Goal: Answer question/provide support: Answer question/provide support

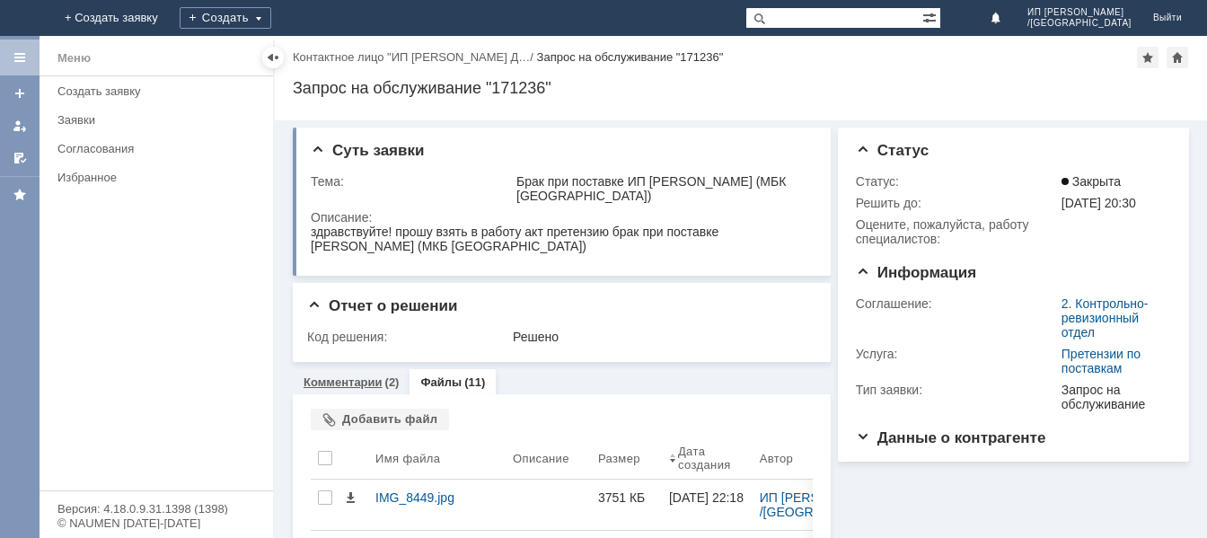
click at [359, 381] on link "Комментарии" at bounding box center [342, 381] width 79 height 13
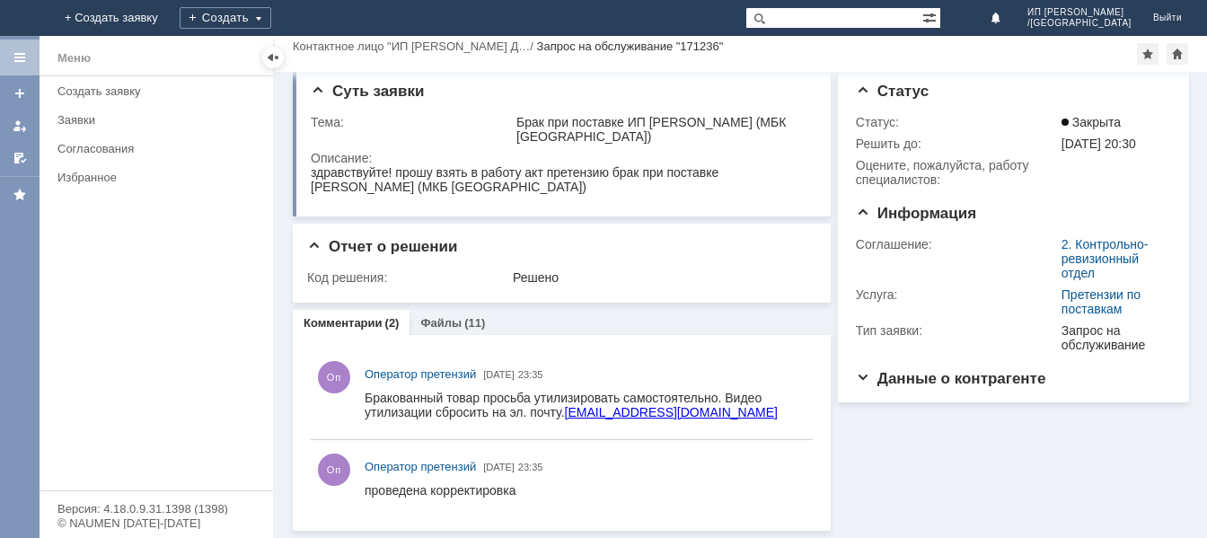
scroll to position [11, 0]
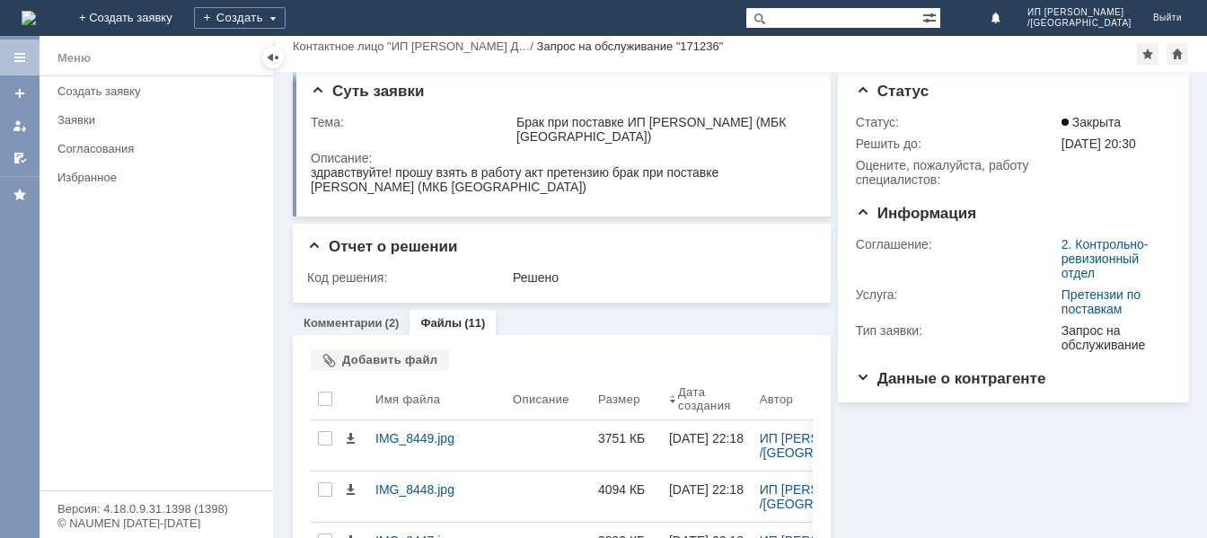
scroll to position [59, 0]
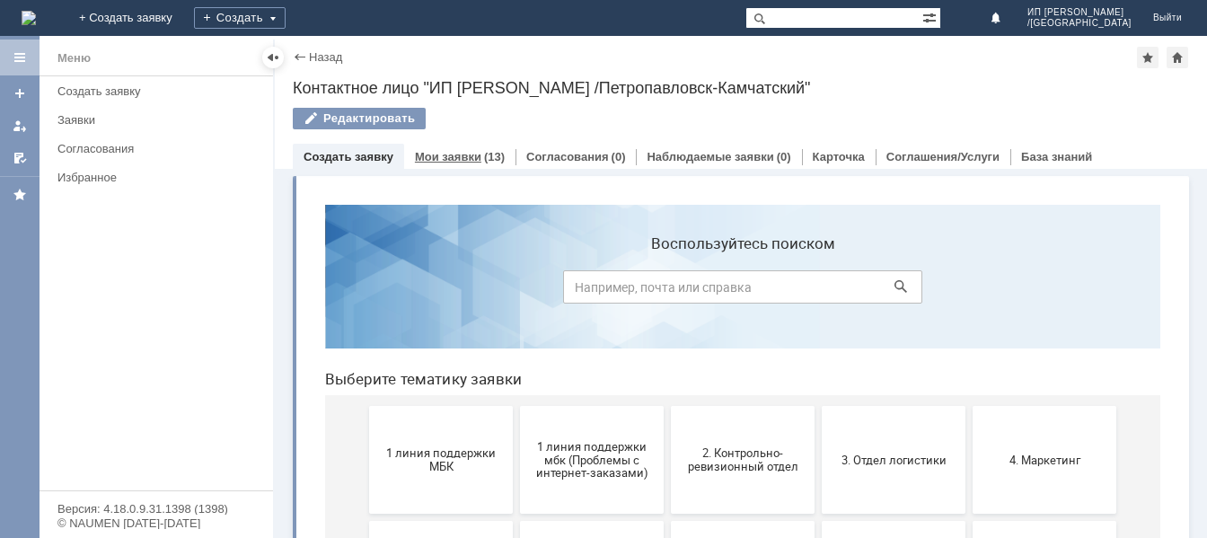
click at [445, 154] on link "Мои заявки" at bounding box center [448, 156] width 66 height 13
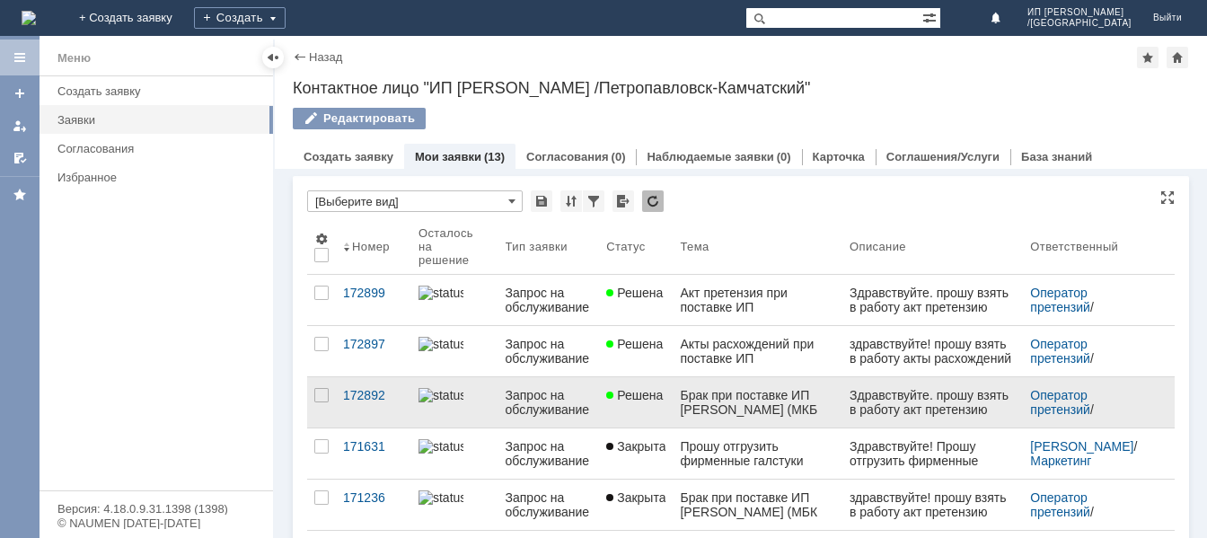
click at [705, 415] on div "Брак при поставке ИП [PERSON_NAME] (МКБ [GEOGRAPHIC_DATA])" at bounding box center [757, 402] width 155 height 29
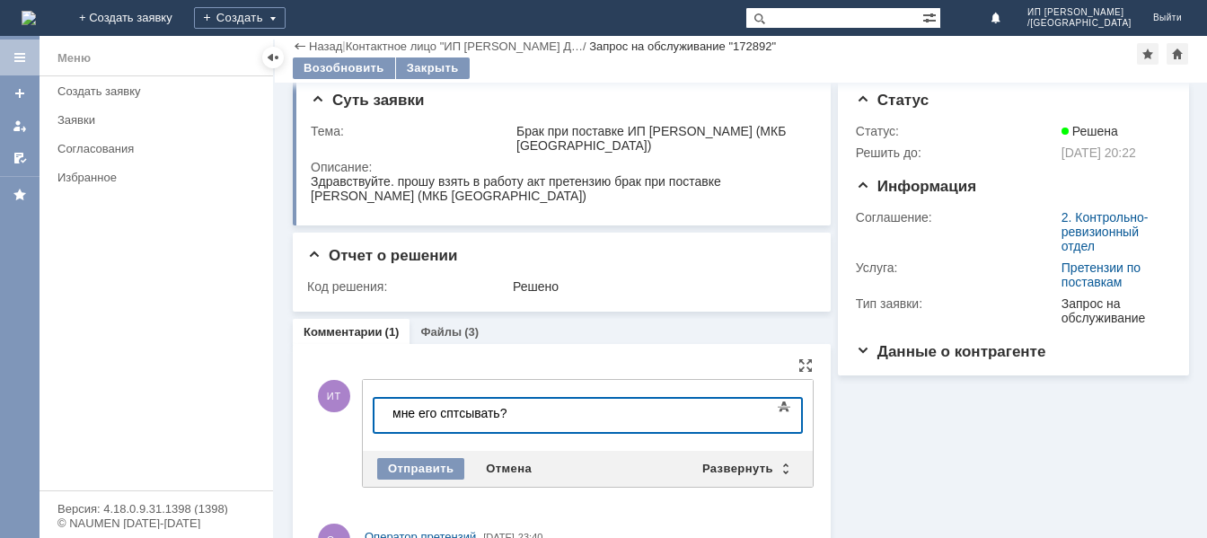
click at [458, 413] on div "мне его сптсывать?" at bounding box center [519, 413] width 255 height 14
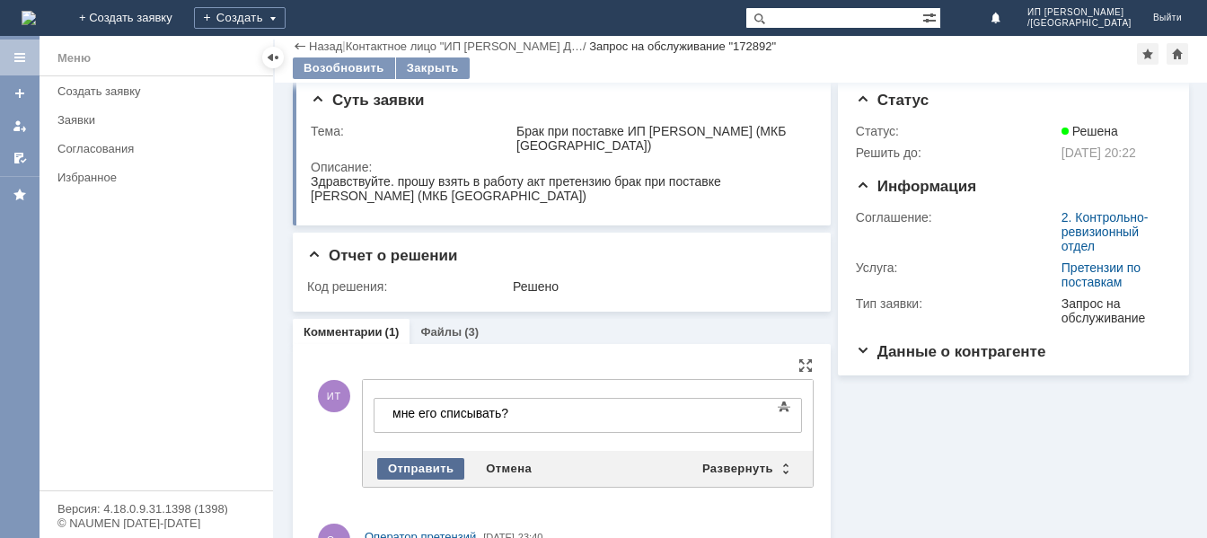
click at [427, 467] on div "Отправить" at bounding box center [420, 469] width 87 height 22
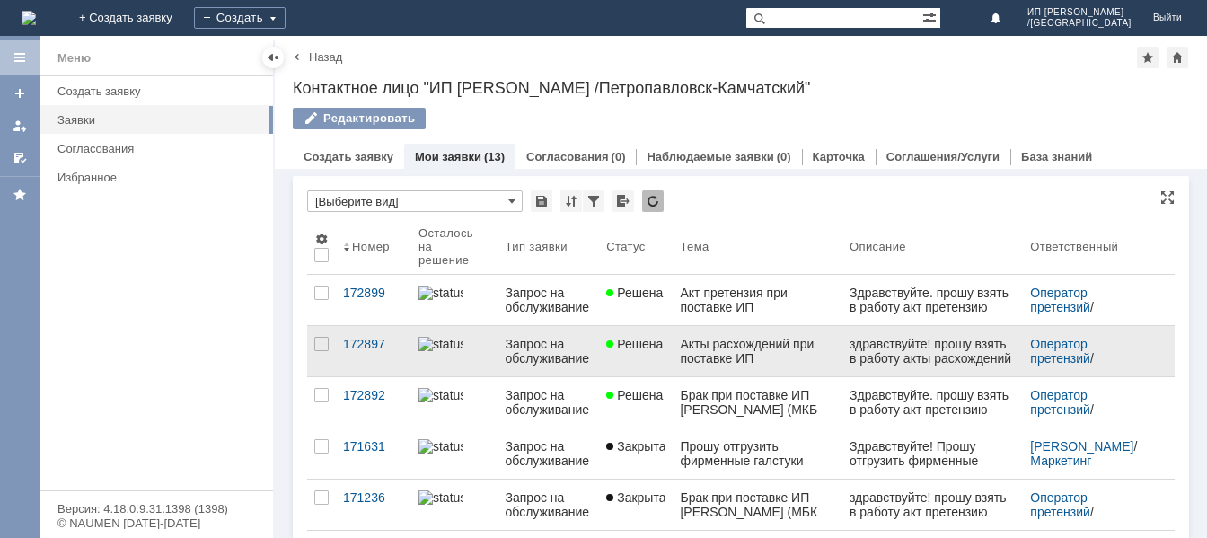
click at [720, 351] on div "Акты расхождений при поставке ИП [PERSON_NAME] (МБК [GEOGRAPHIC_DATA])" at bounding box center [757, 351] width 155 height 29
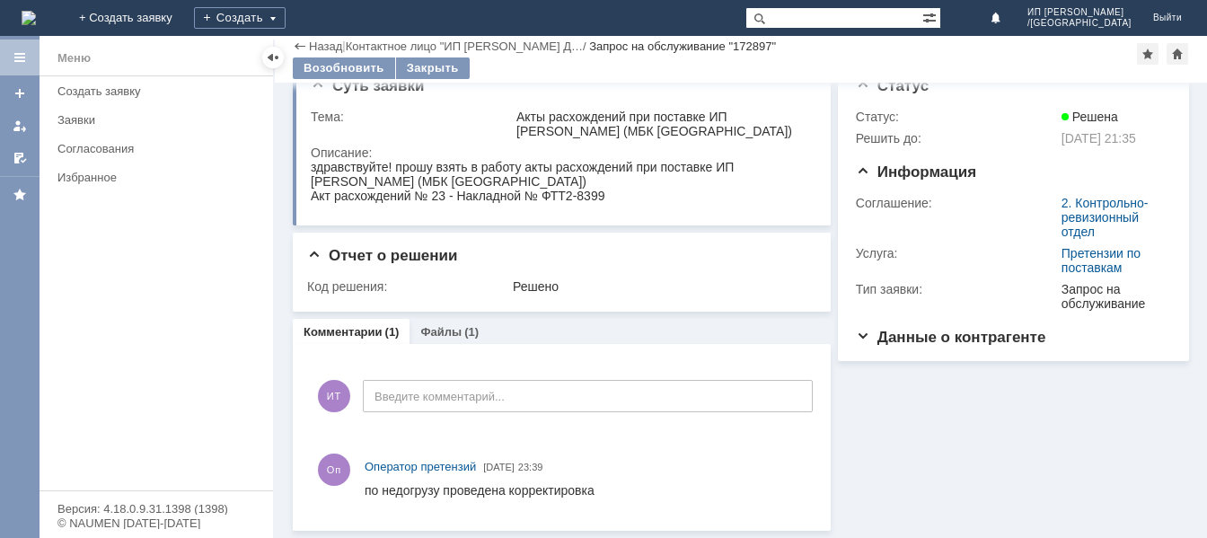
scroll to position [27, 0]
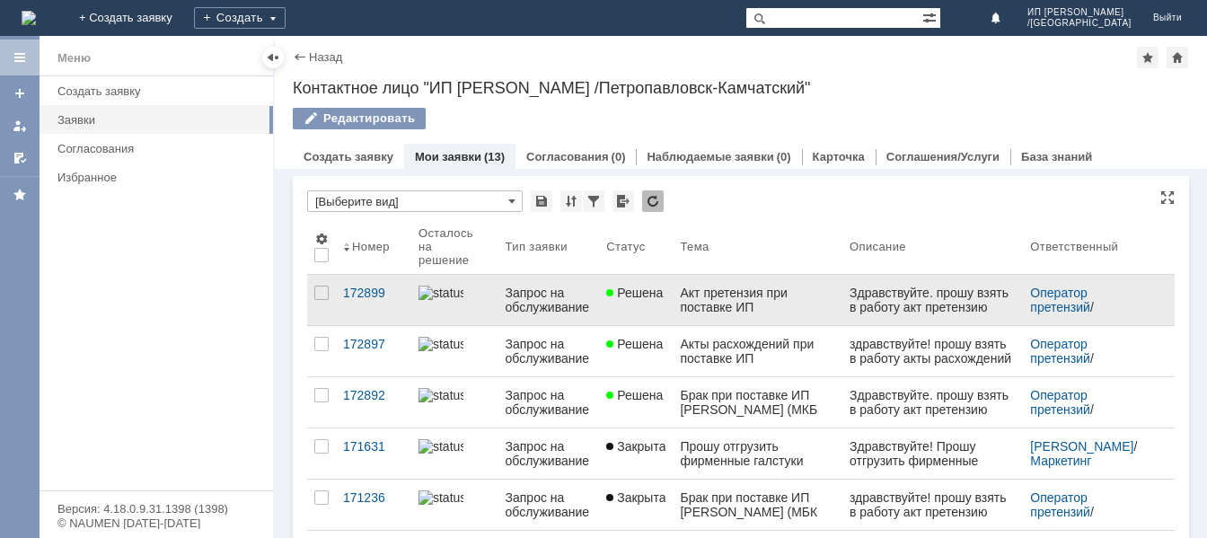
click at [744, 308] on div "Акт претензия при поставке ИП [PERSON_NAME] (МБК [GEOGRAPHIC_DATA])" at bounding box center [757, 299] width 155 height 29
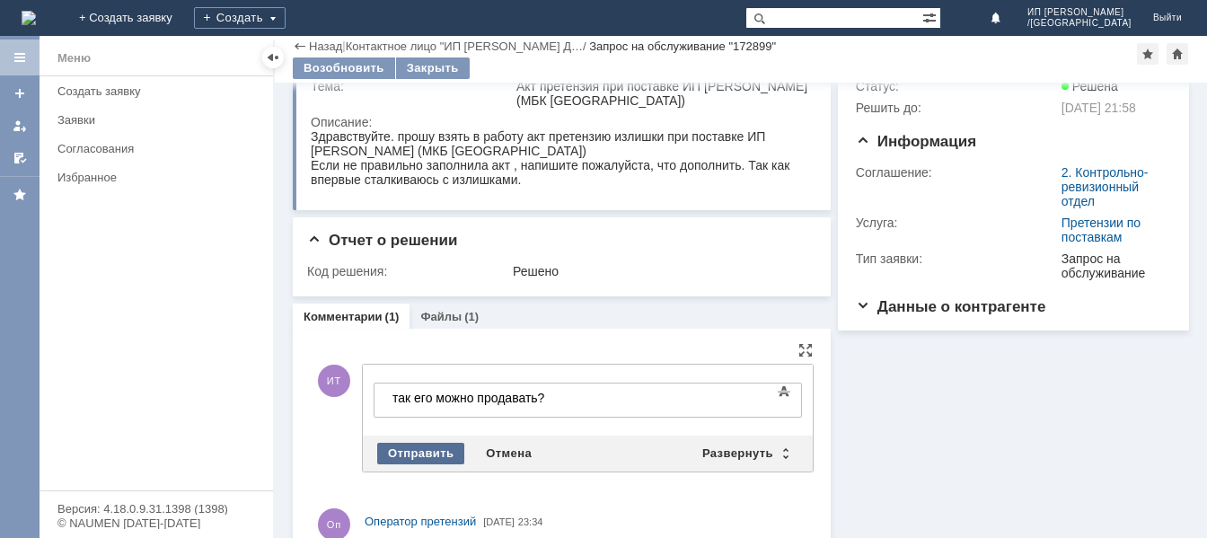
click at [426, 459] on div "Отправить" at bounding box center [420, 454] width 87 height 22
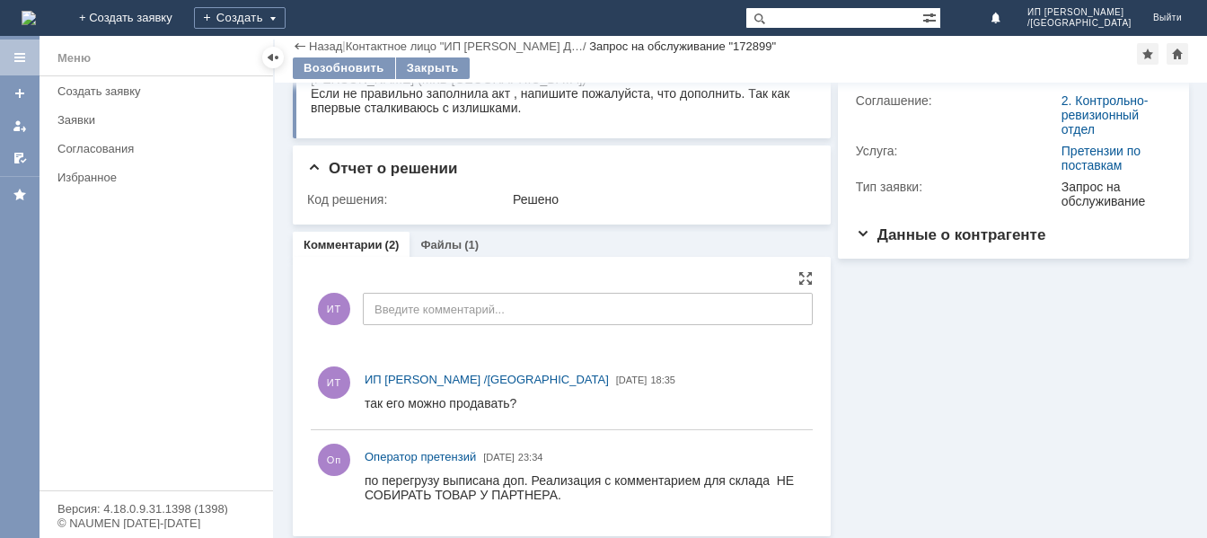
scroll to position [136, 0]
